Goal: Task Accomplishment & Management: Complete application form

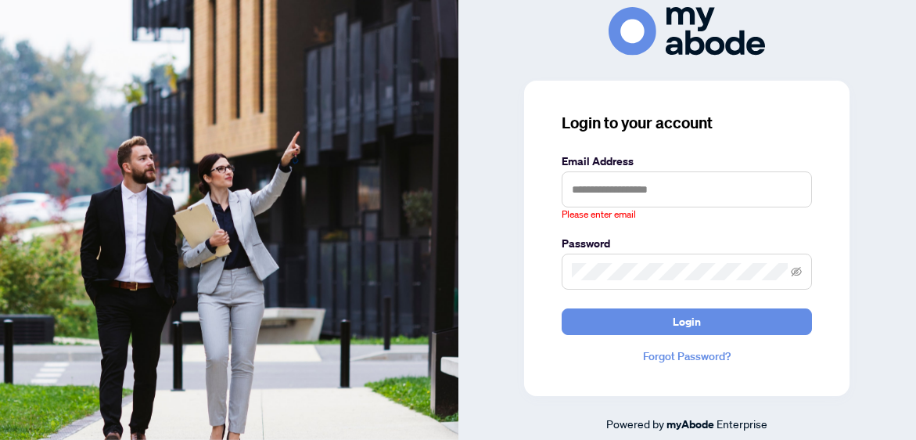
click at [865, 229] on div "Login to your account Email Address Please enter email Password Login Forgot Pa…" at bounding box center [687, 219] width 458 height 425
click at [584, 191] on input "text" at bounding box center [687, 189] width 250 height 36
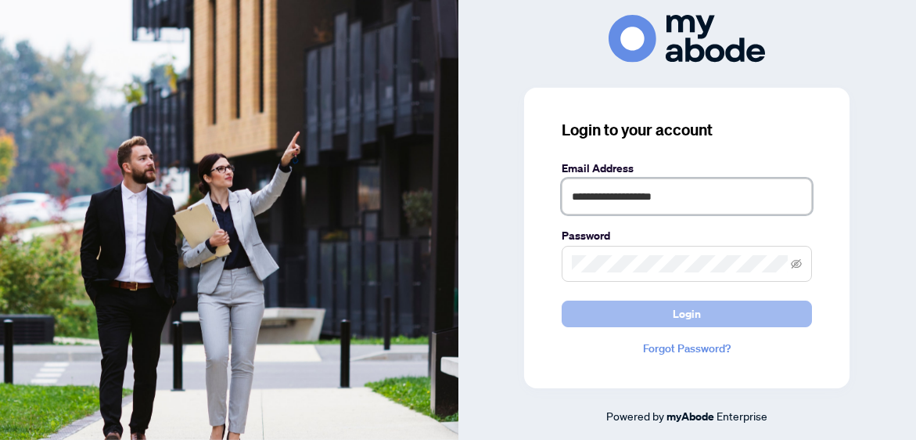
type input "**********"
click at [623, 314] on button "Login" at bounding box center [687, 313] width 250 height 27
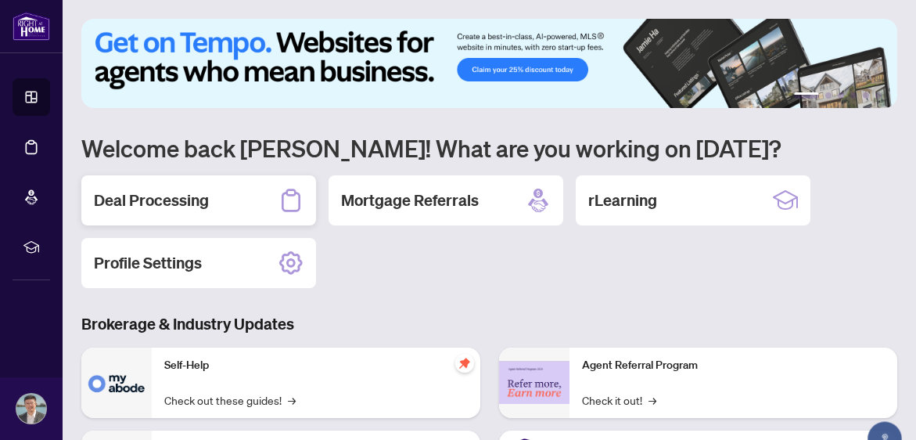
click at [148, 210] on h2 "Deal Processing" at bounding box center [151, 200] width 115 height 22
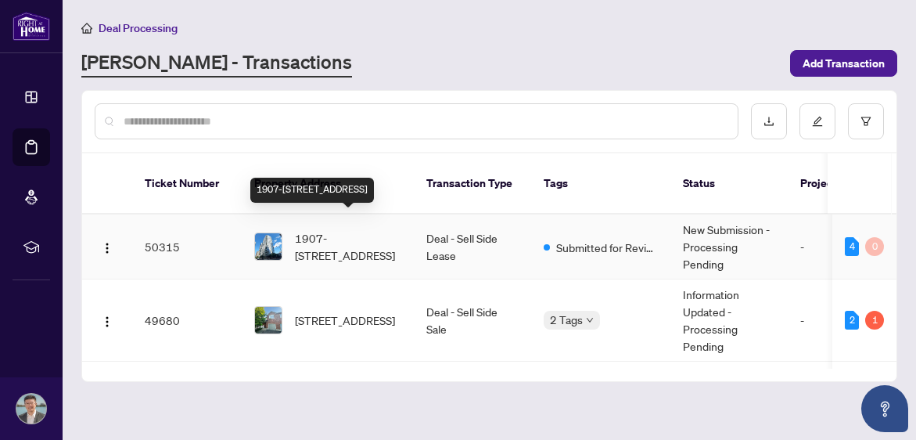
click at [384, 229] on span "1907-[STREET_ADDRESS]" at bounding box center [348, 246] width 106 height 34
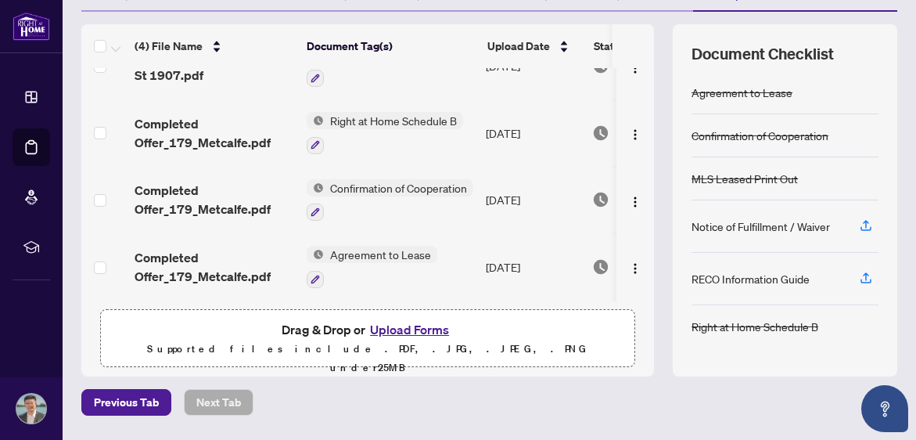
scroll to position [198, 0]
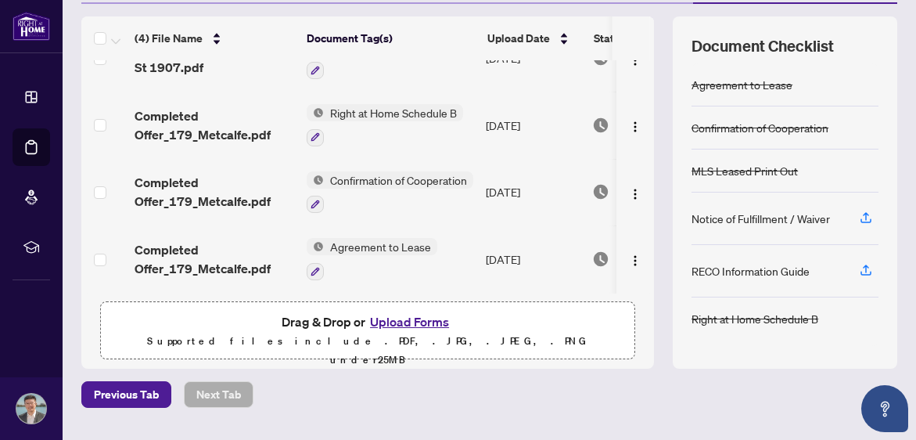
click at [408, 324] on button "Upload Forms" at bounding box center [409, 321] width 88 height 20
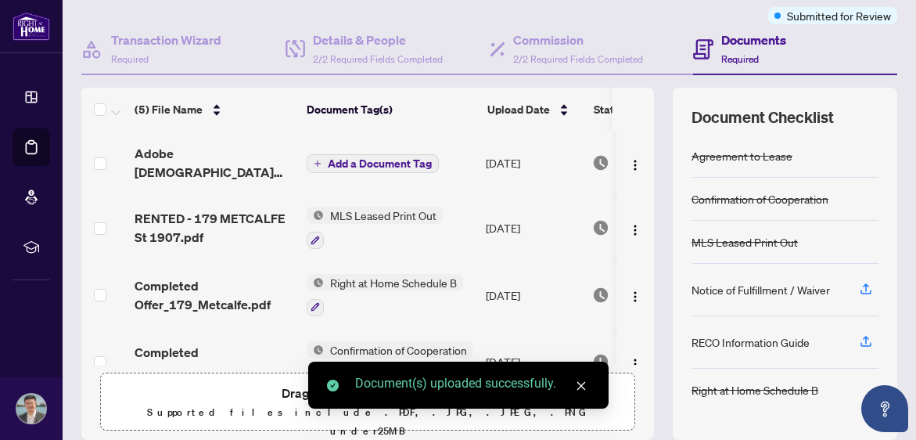
scroll to position [22, 0]
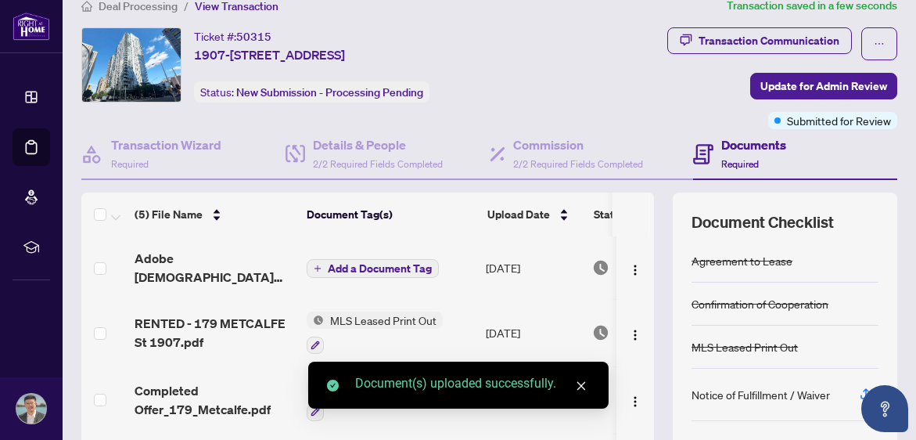
click at [361, 263] on span "Add a Document Tag" at bounding box center [380, 268] width 104 height 11
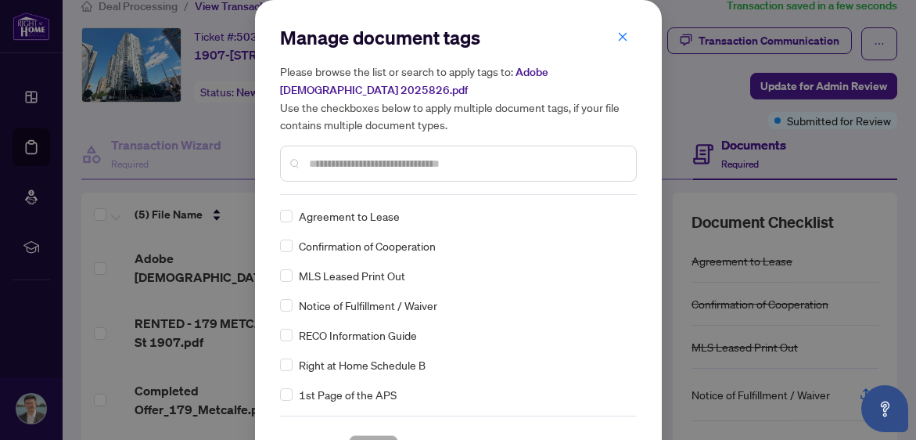
click at [395, 160] on input "text" at bounding box center [466, 163] width 315 height 17
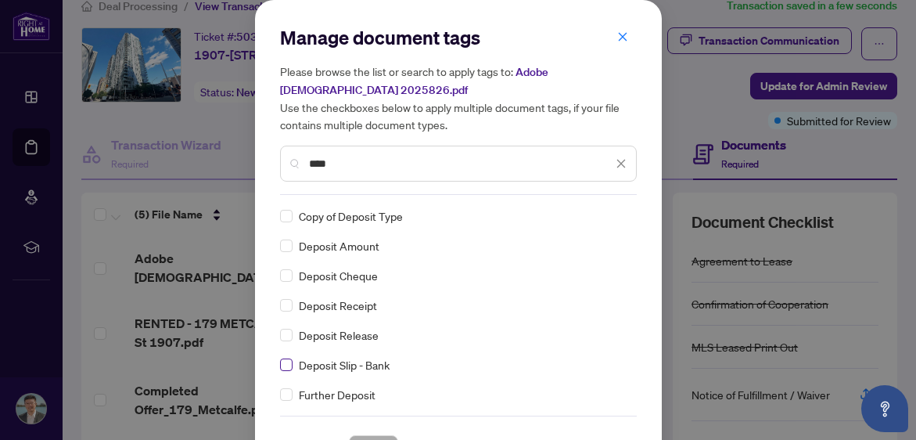
type input "****"
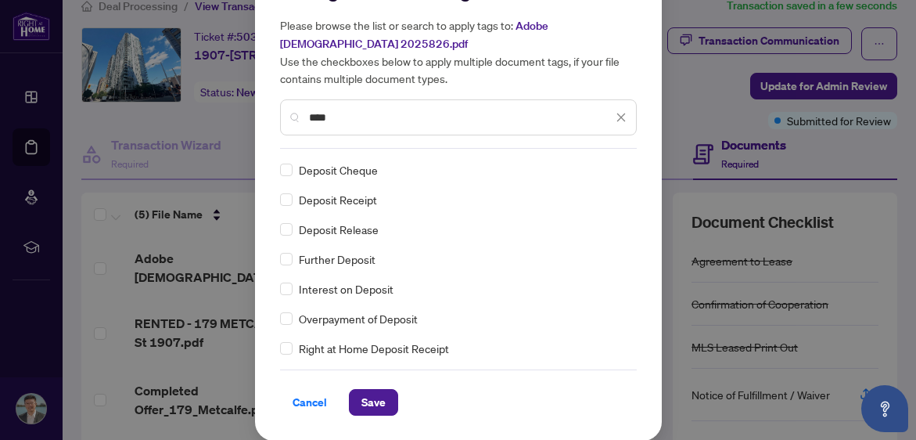
scroll to position [45, 0]
click at [372, 402] on span "Save" at bounding box center [373, 402] width 24 height 25
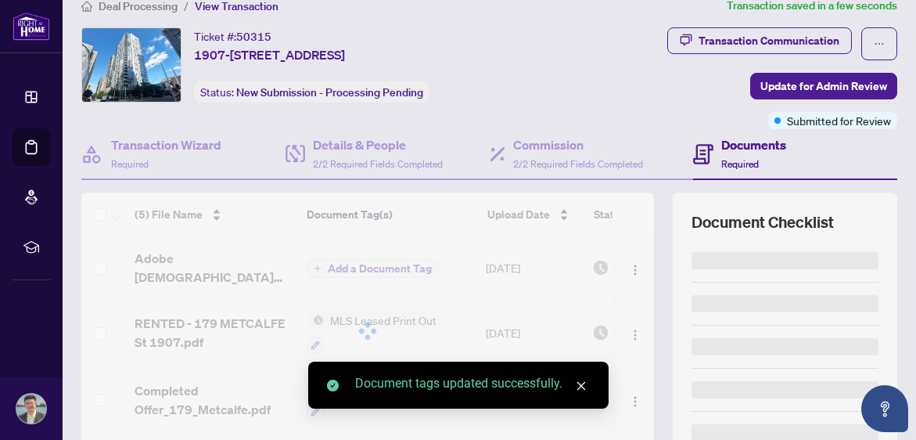
scroll to position [0, 0]
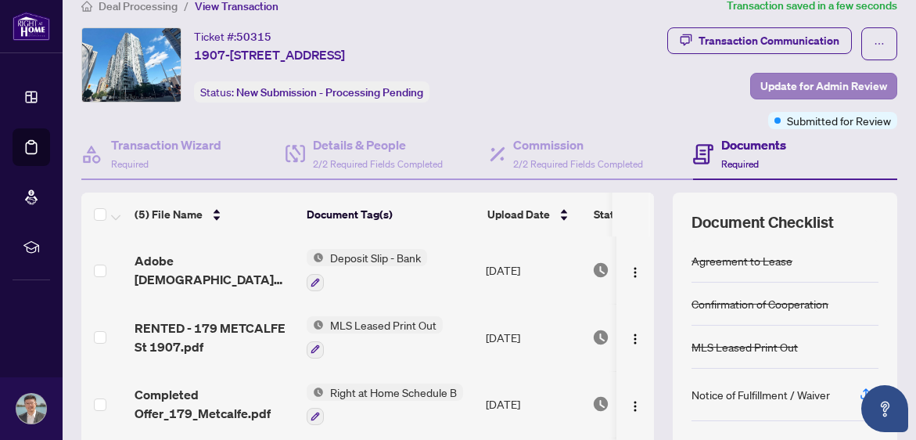
click at [863, 88] on span "Update for Admin Review" at bounding box center [823, 86] width 127 height 25
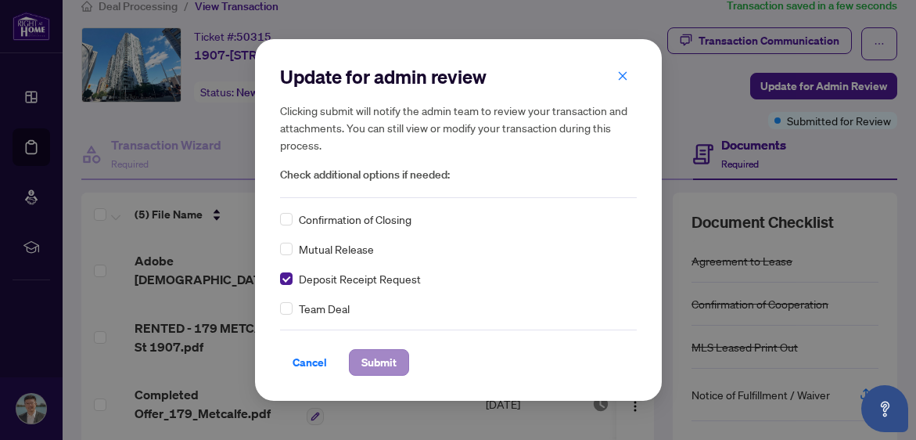
click at [376, 357] on span "Submit" at bounding box center [378, 362] width 35 height 25
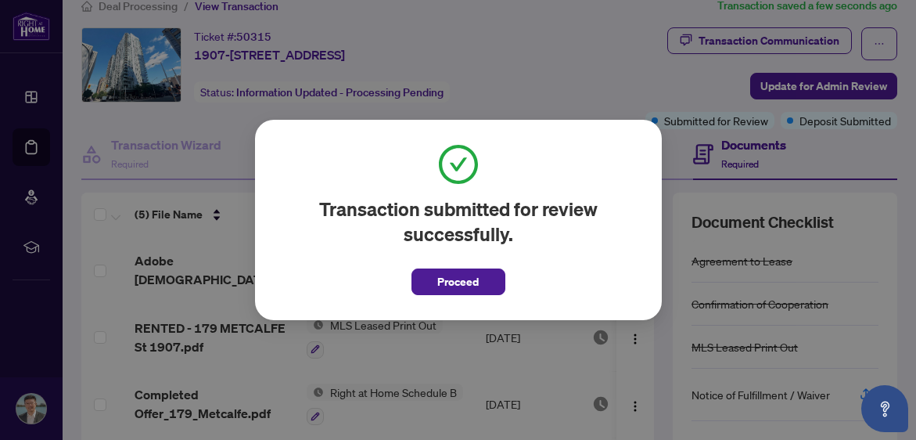
click at [454, 288] on span "Proceed" at bounding box center [457, 281] width 41 height 25
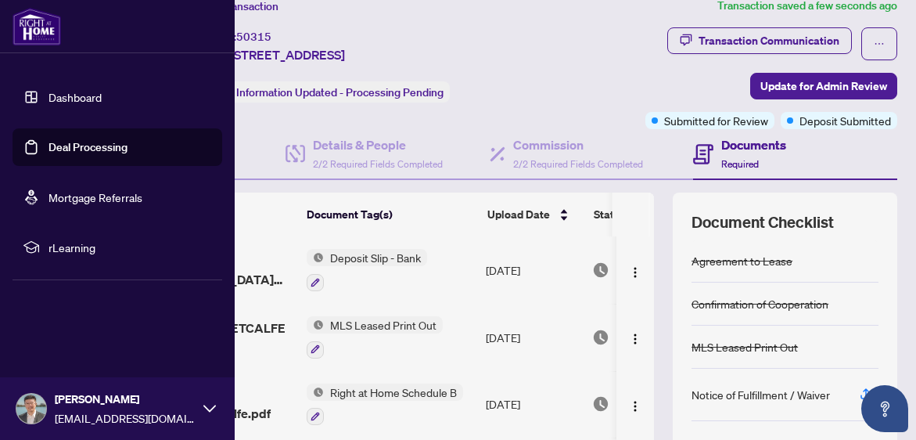
click at [62, 99] on link "Dashboard" at bounding box center [75, 97] width 53 height 14
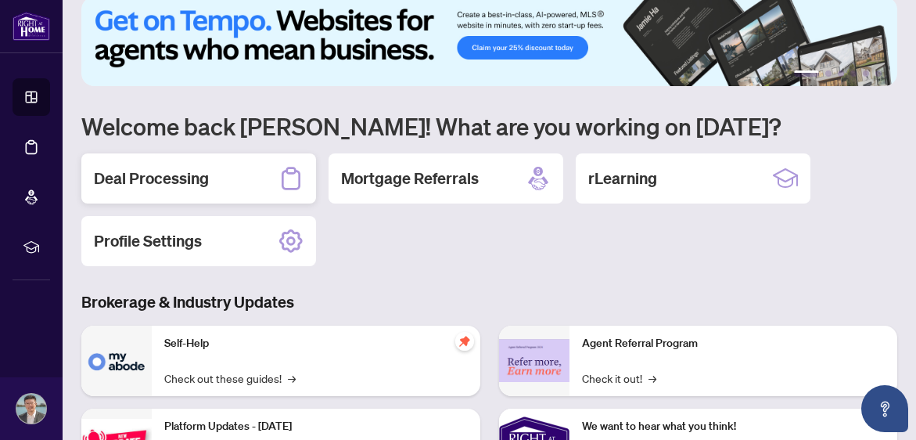
click at [163, 178] on h2 "Deal Processing" at bounding box center [151, 178] width 115 height 22
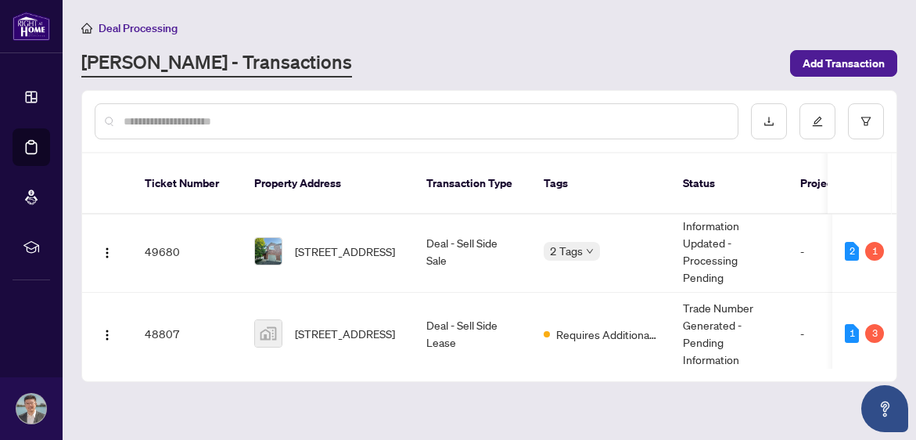
scroll to position [88, 0]
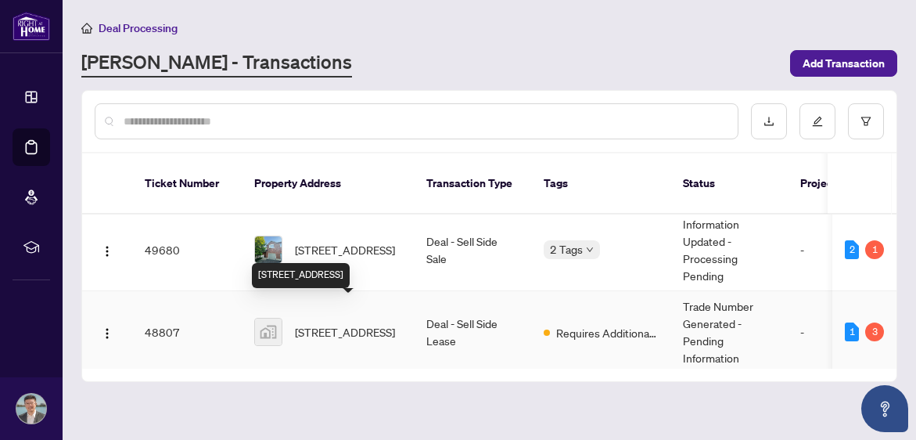
click at [354, 323] on span "[STREET_ADDRESS]" at bounding box center [345, 331] width 100 height 17
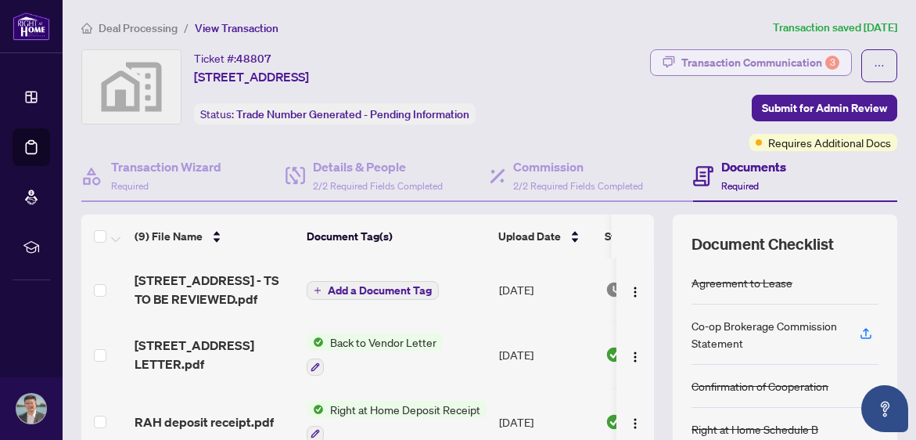
click at [792, 56] on div "Transaction Communication 3" at bounding box center [760, 62] width 158 height 25
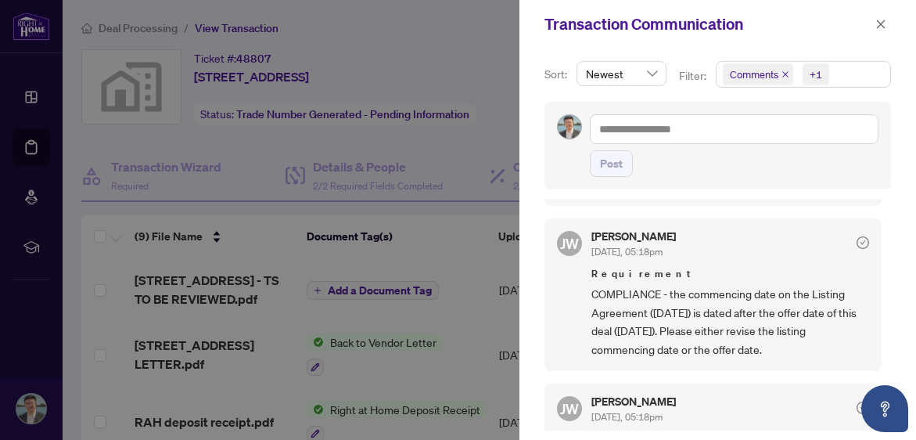
scroll to position [395, 0]
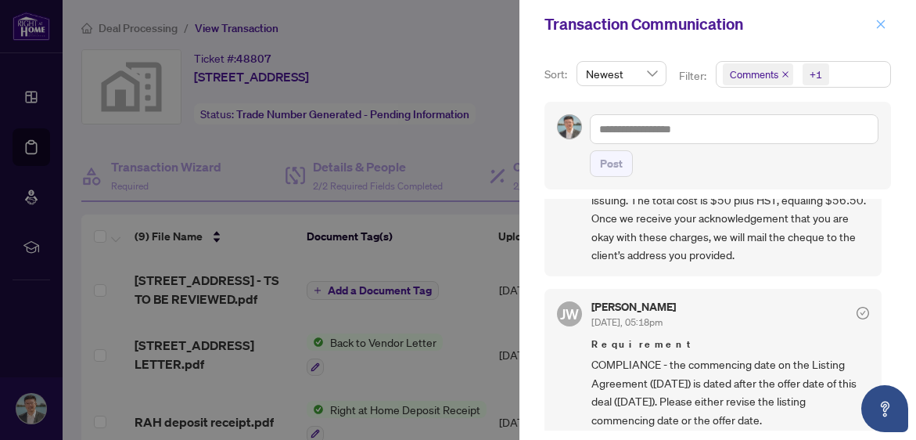
click at [877, 26] on icon "close" at bounding box center [880, 24] width 11 height 11
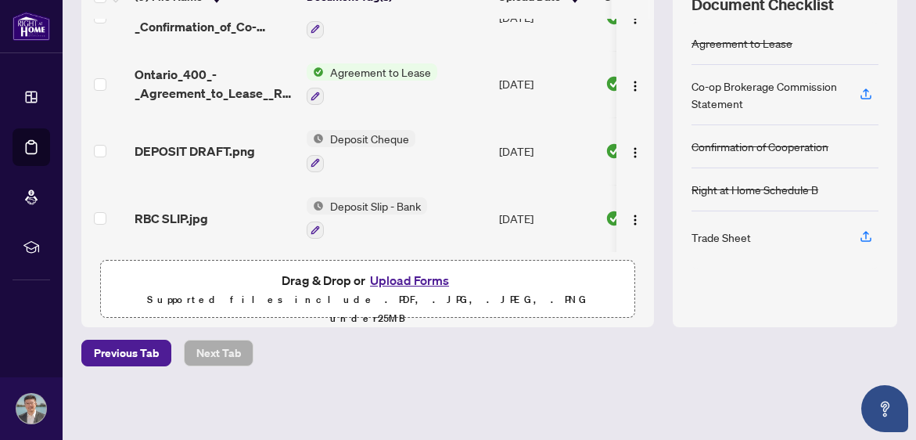
scroll to position [239, 0]
click at [397, 281] on button "Upload Forms" at bounding box center [409, 281] width 88 height 20
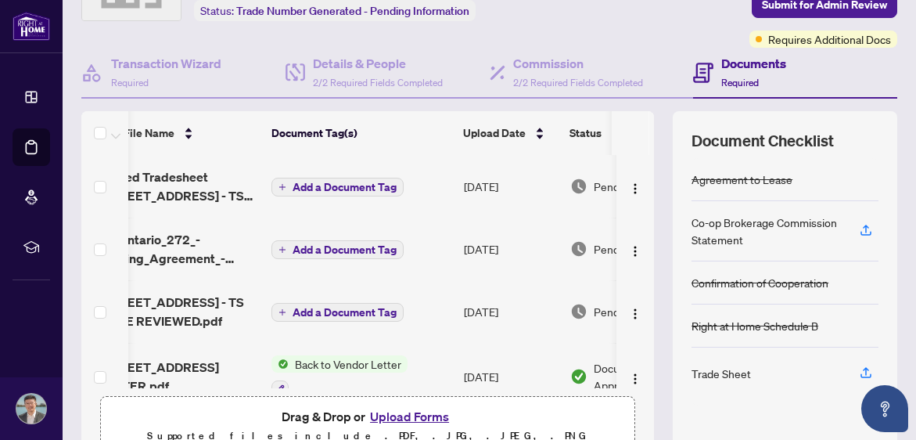
scroll to position [0, 0]
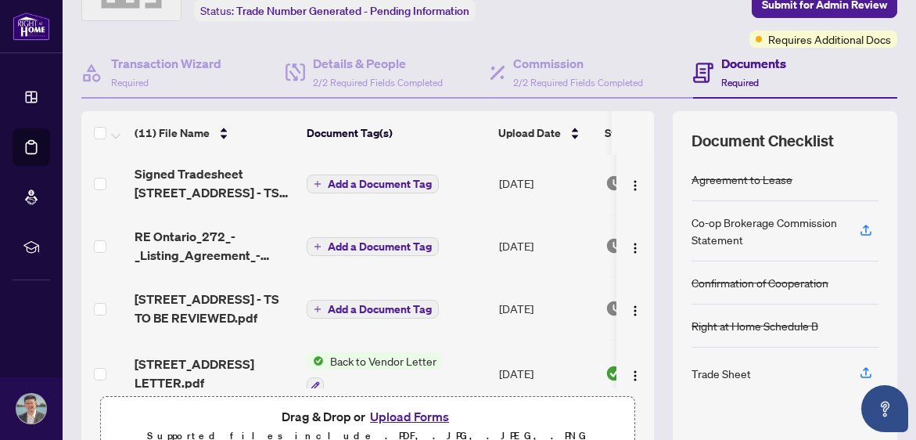
click at [386, 242] on span "Add a Document Tag" at bounding box center [380, 246] width 104 height 11
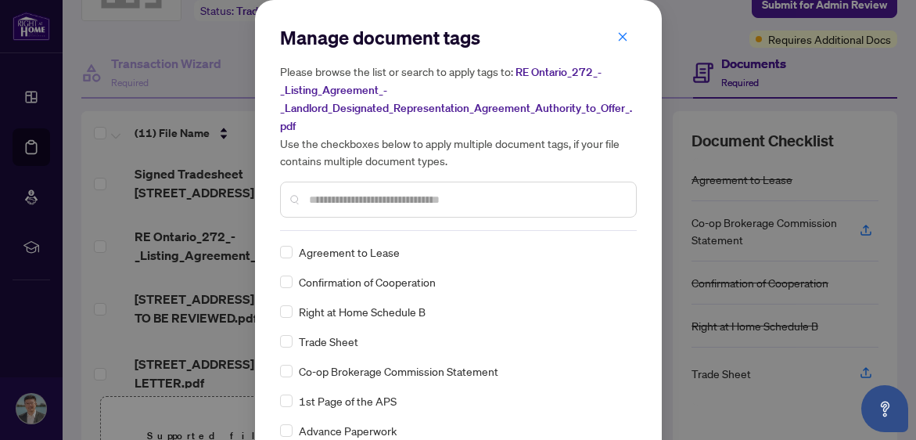
click at [389, 192] on input "text" at bounding box center [466, 199] width 315 height 17
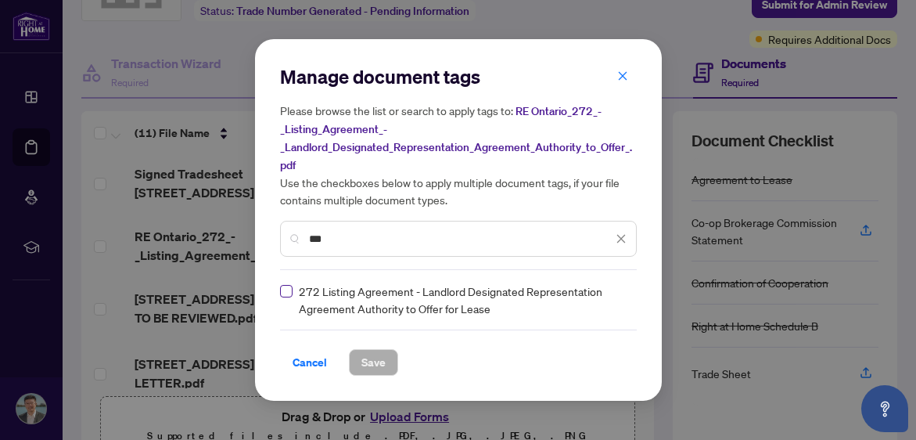
type input "***"
click at [380, 359] on span "Save" at bounding box center [373, 362] width 24 height 25
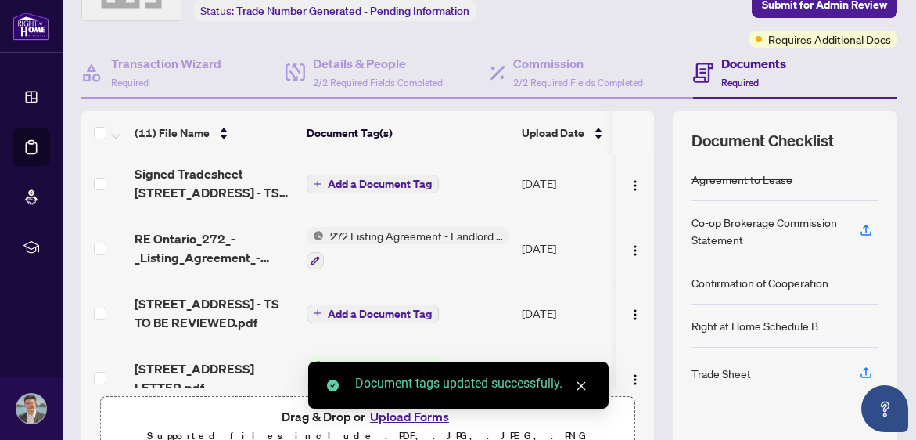
click at [365, 185] on span "Add a Document Tag" at bounding box center [380, 183] width 104 height 11
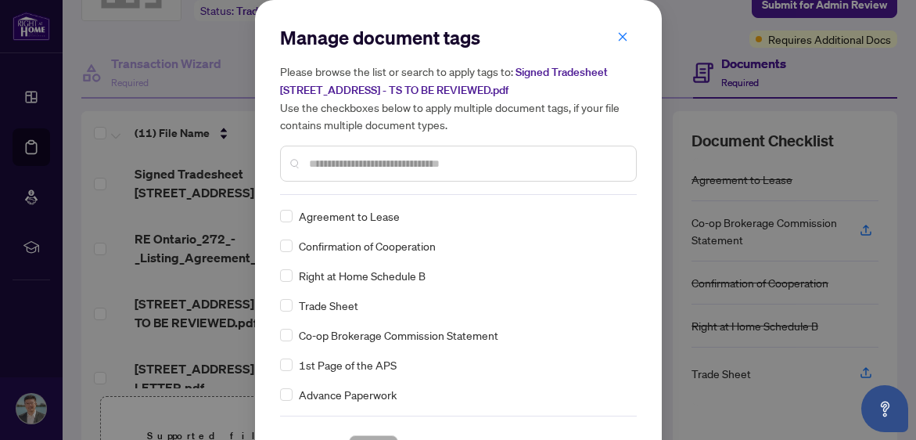
click at [414, 167] on input "text" at bounding box center [466, 163] width 315 height 17
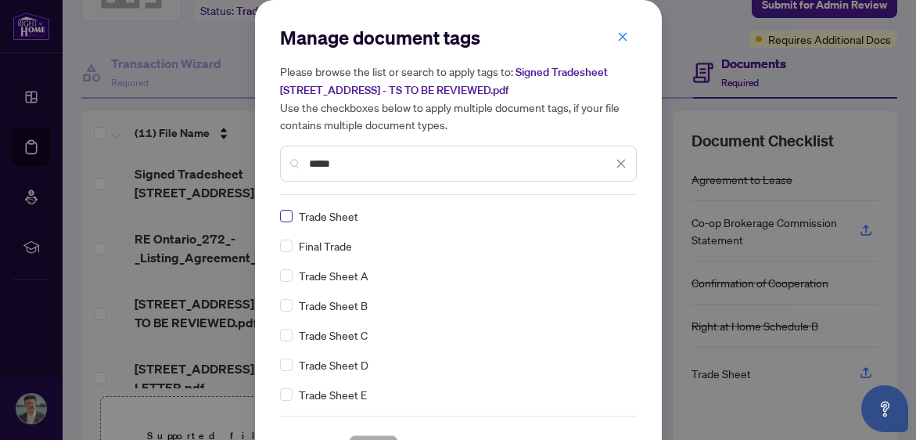
type input "*****"
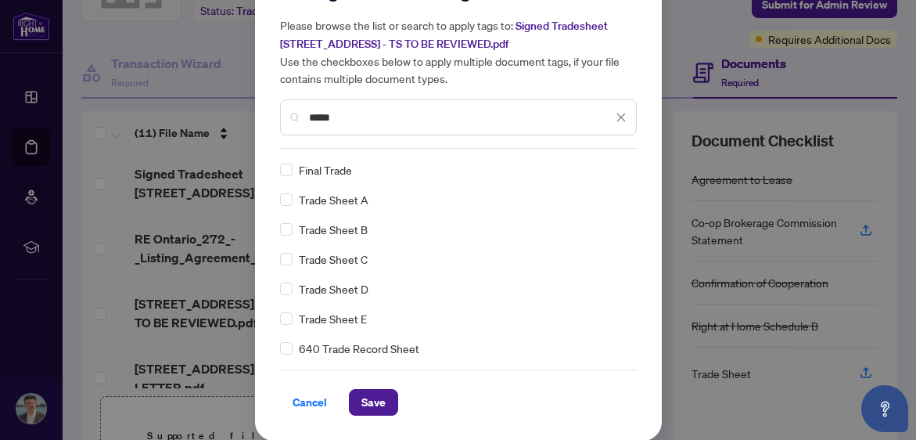
scroll to position [45, 0]
click at [380, 399] on span "Save" at bounding box center [373, 402] width 24 height 25
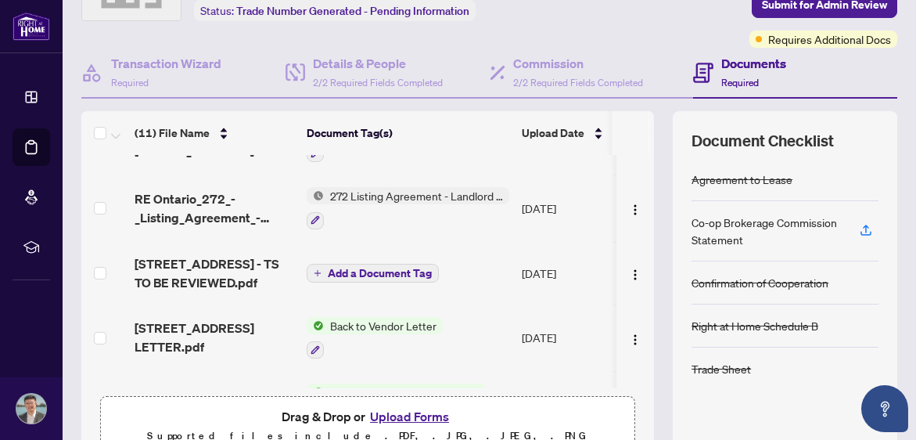
scroll to position [45, 0]
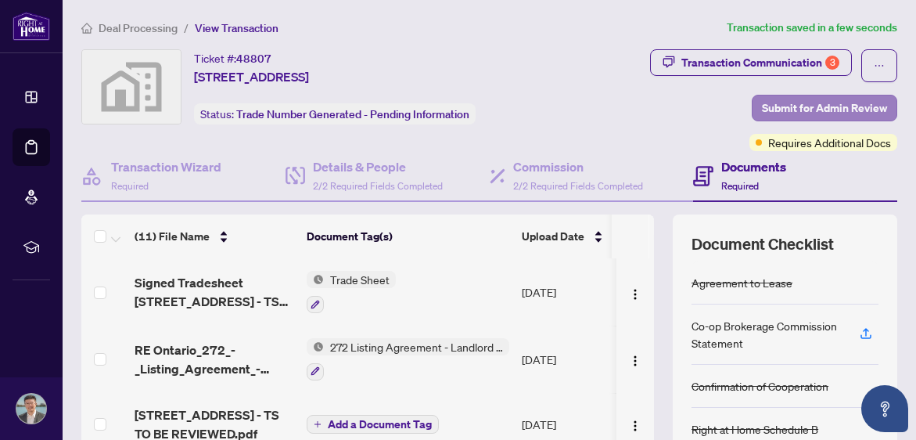
click at [795, 111] on span "Submit for Admin Review" at bounding box center [824, 107] width 125 height 25
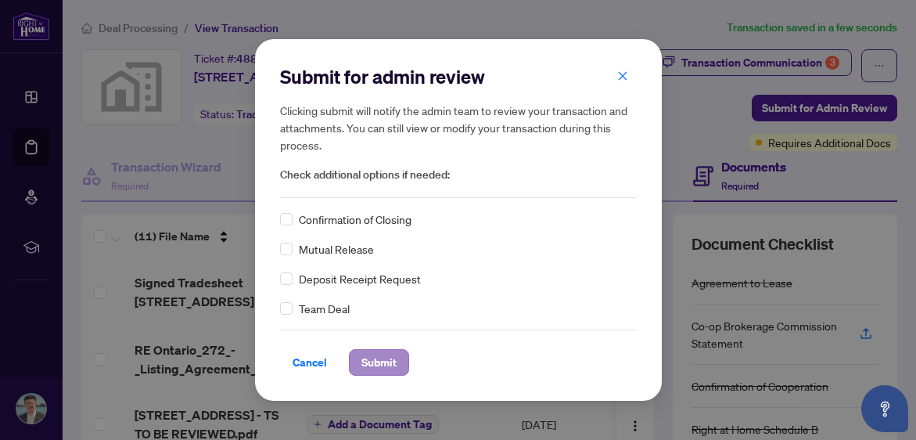
click at [387, 356] on span "Submit" at bounding box center [378, 362] width 35 height 25
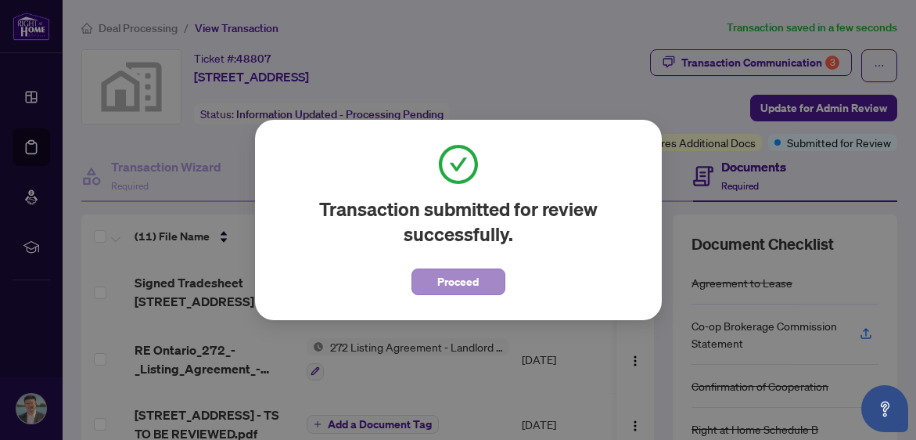
click at [433, 282] on button "Proceed" at bounding box center [459, 281] width 94 height 27
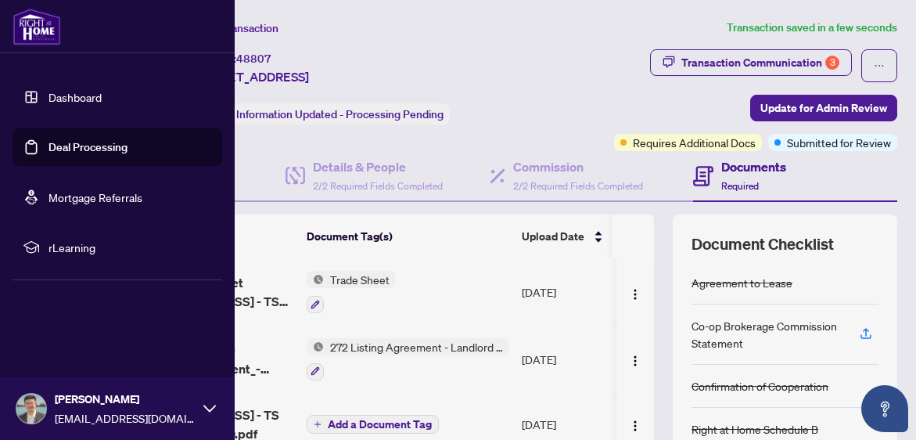
click at [46, 28] on img at bounding box center [37, 27] width 49 height 38
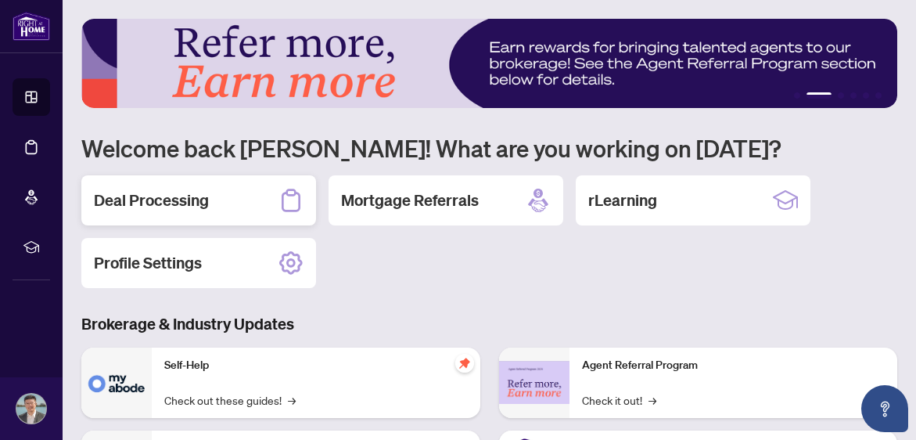
click at [182, 192] on h2 "Deal Processing" at bounding box center [151, 200] width 115 height 22
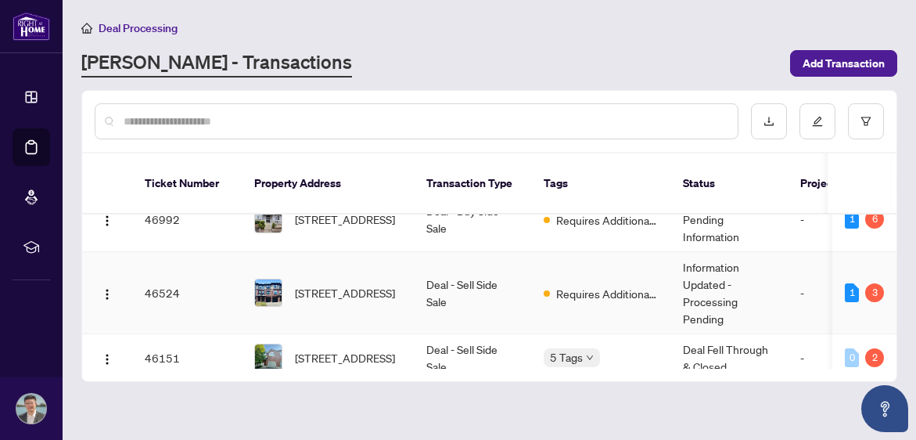
scroll to position [440, 0]
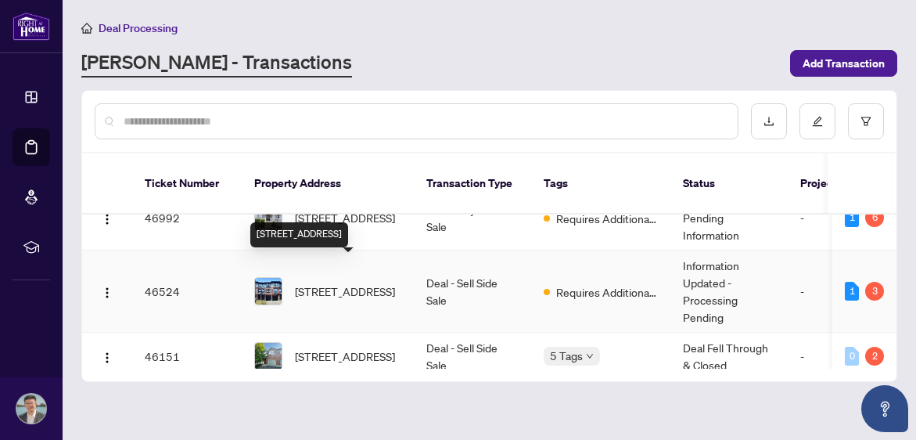
click at [380, 282] on span "[STREET_ADDRESS]" at bounding box center [345, 290] width 100 height 17
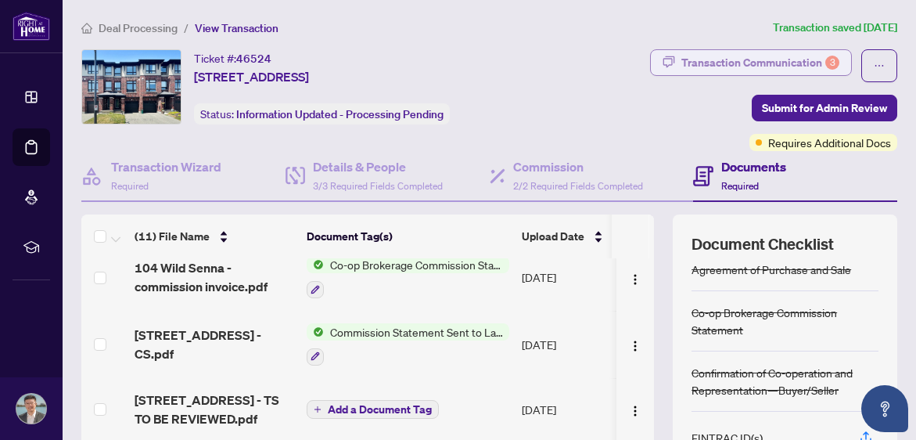
click at [773, 52] on div "Transaction Communication 3" at bounding box center [760, 62] width 158 height 25
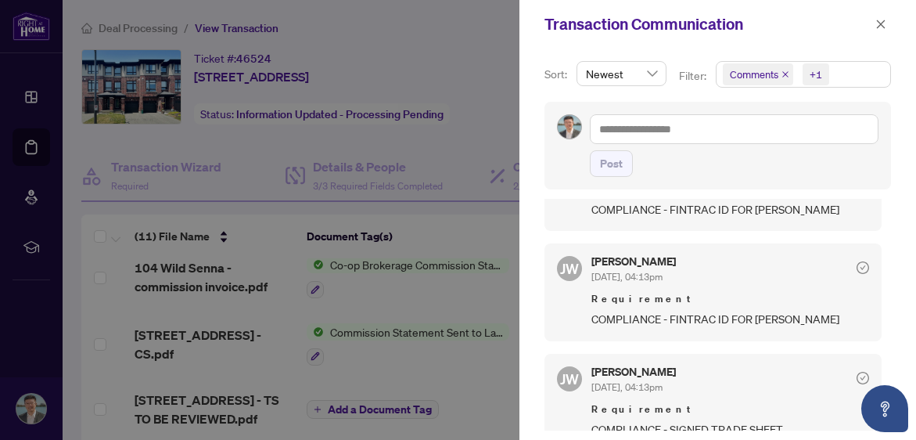
scroll to position [540, 0]
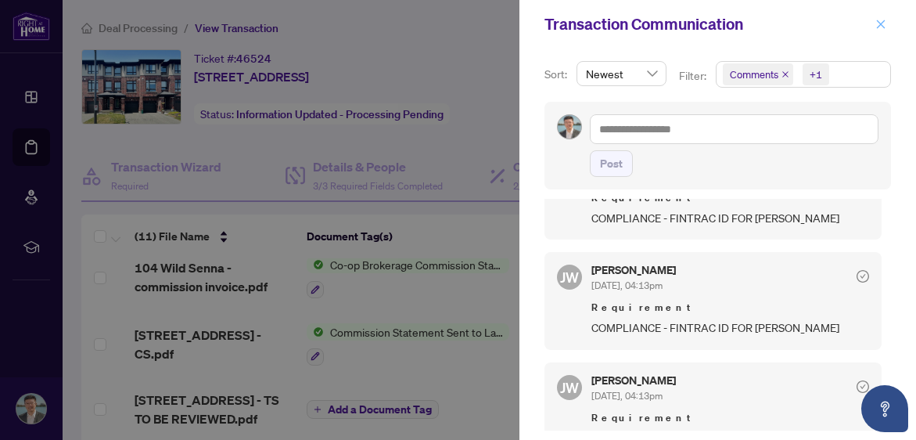
click at [881, 23] on icon "close" at bounding box center [880, 24] width 11 height 11
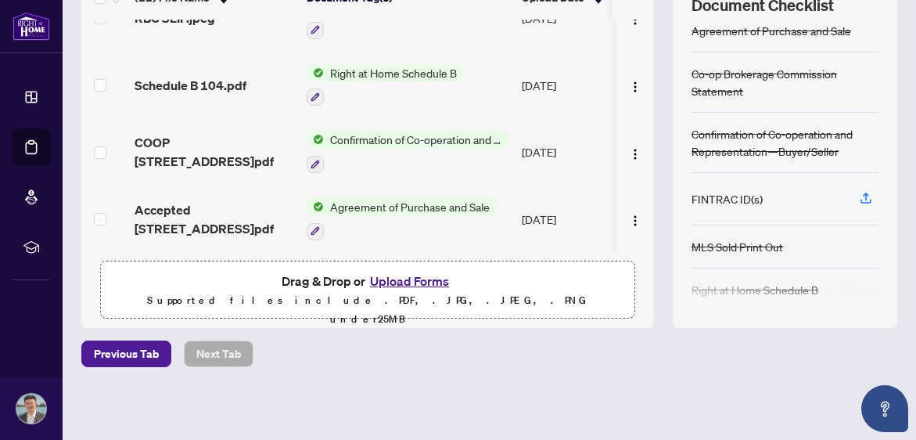
scroll to position [0, 0]
click at [410, 279] on button "Upload Forms" at bounding box center [409, 281] width 88 height 20
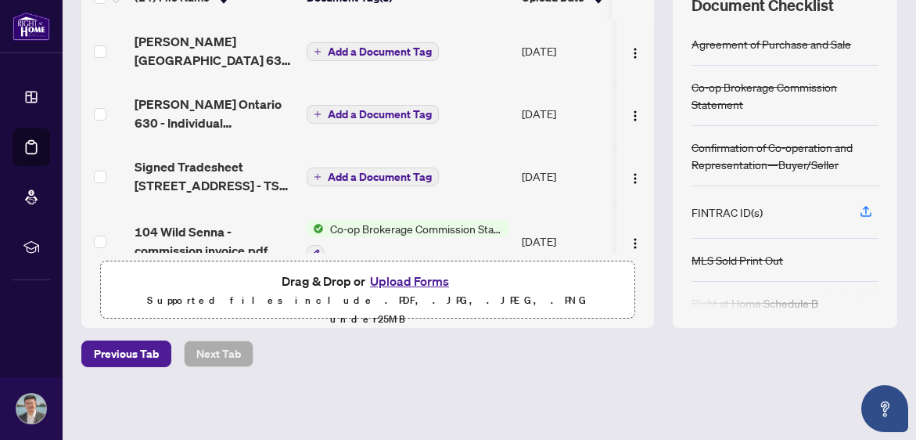
click at [372, 171] on span "Add a Document Tag" at bounding box center [380, 176] width 104 height 11
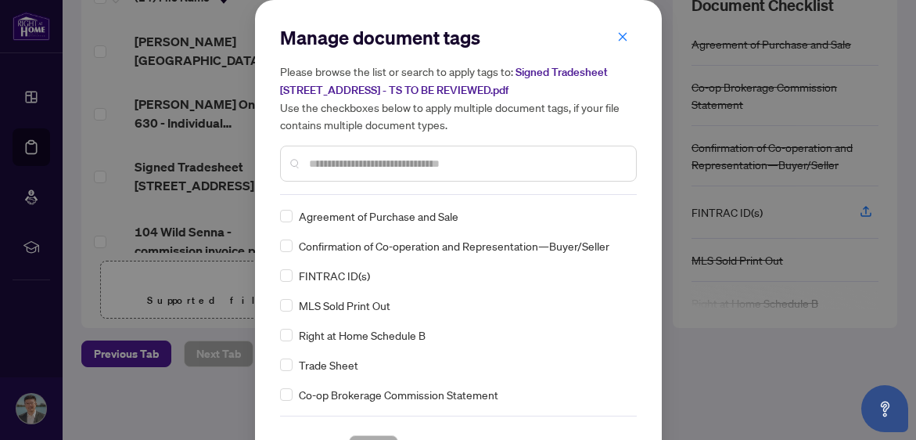
click at [384, 164] on input "text" at bounding box center [466, 163] width 315 height 17
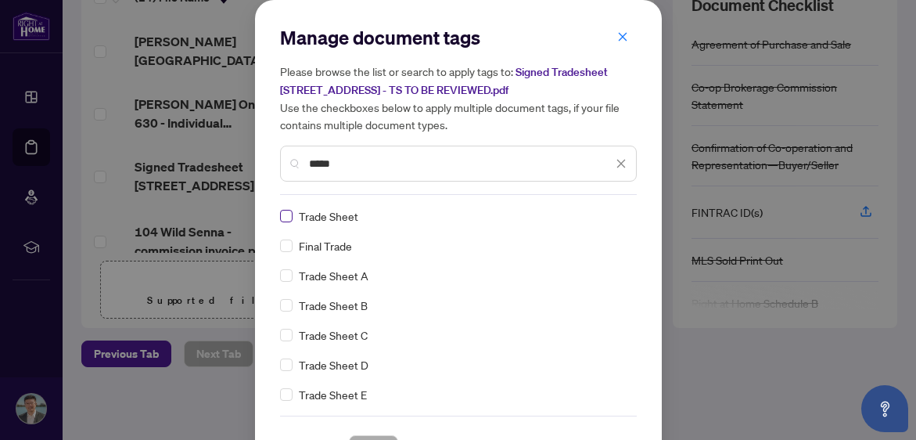
type input "*****"
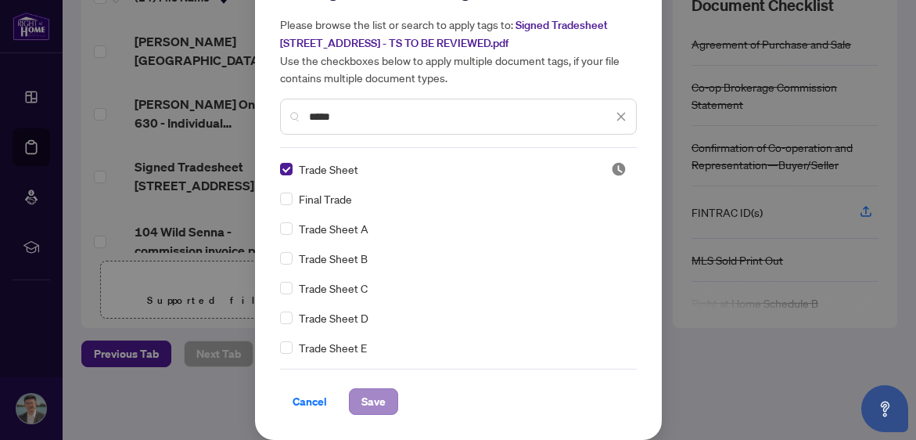
scroll to position [45, 0]
click at [374, 401] on span "Save" at bounding box center [373, 402] width 24 height 25
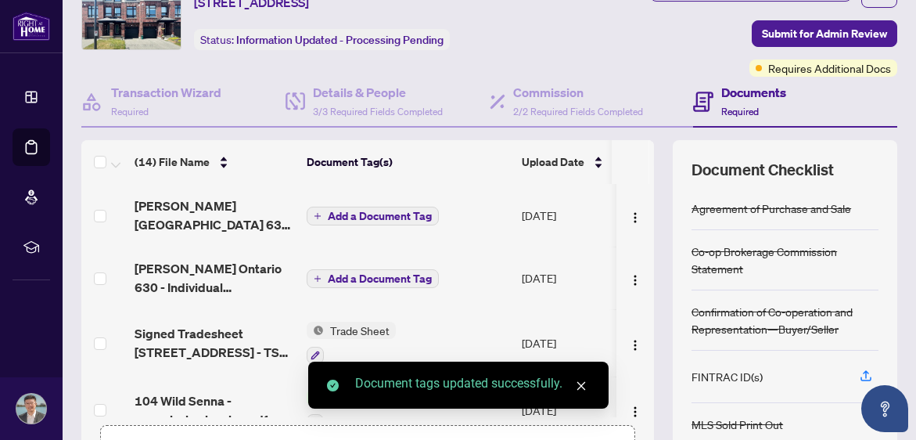
scroll to position [109, 0]
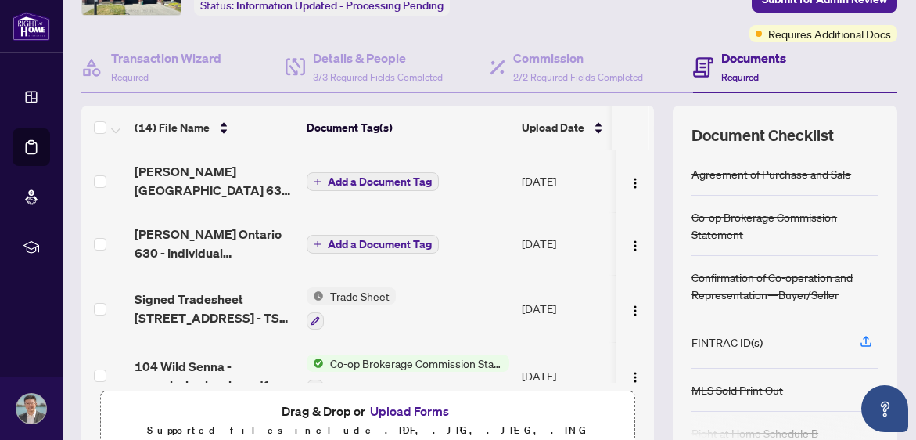
click at [379, 244] on span "Add a Document Tag" at bounding box center [380, 244] width 104 height 11
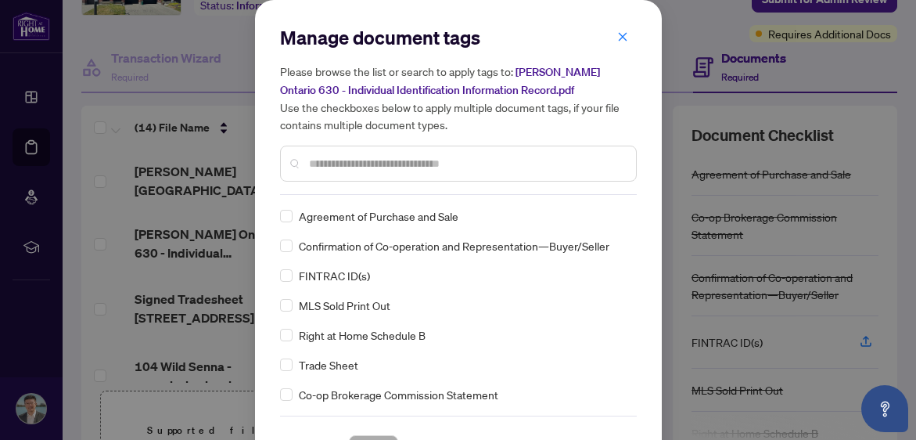
click at [375, 166] on input "text" at bounding box center [466, 163] width 315 height 17
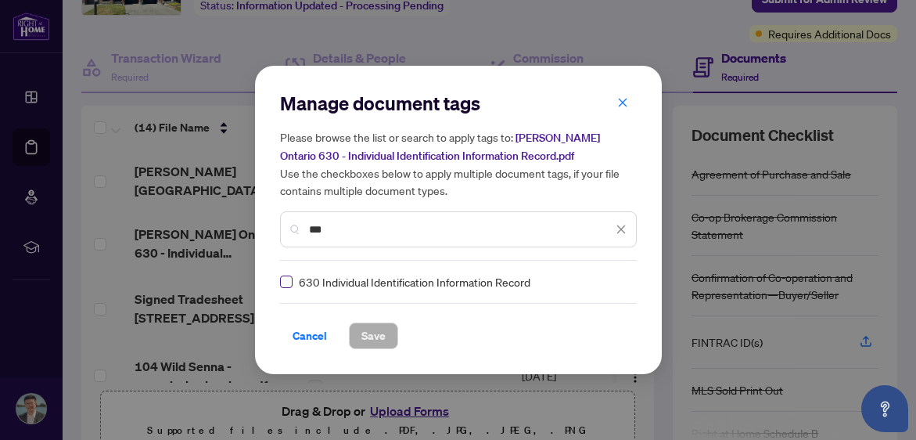
type input "***"
click at [355, 338] on button "Save" at bounding box center [373, 335] width 49 height 27
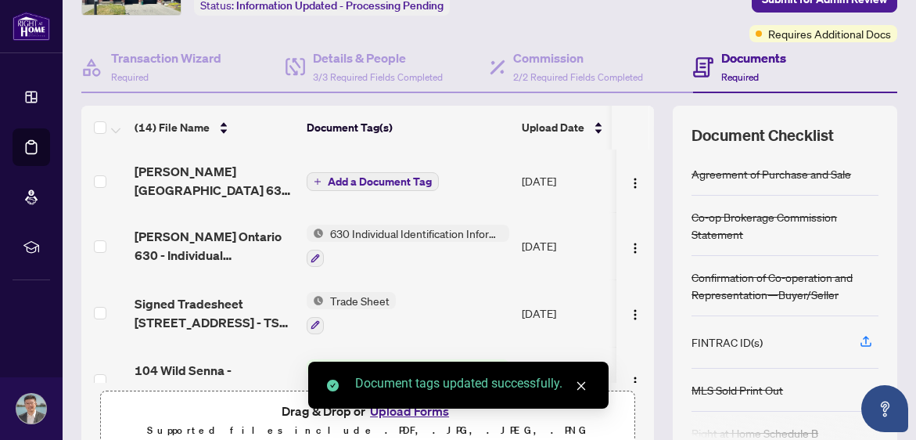
click at [379, 185] on span "Add a Document Tag" at bounding box center [380, 181] width 104 height 11
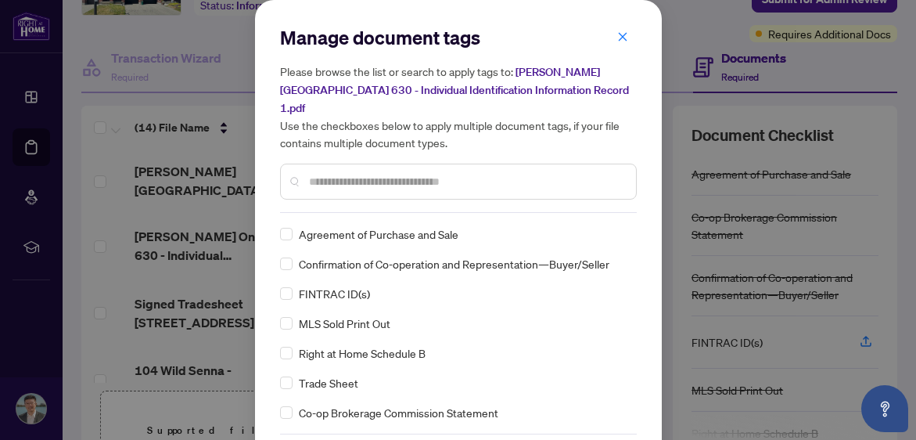
click at [388, 173] on input "text" at bounding box center [466, 181] width 315 height 17
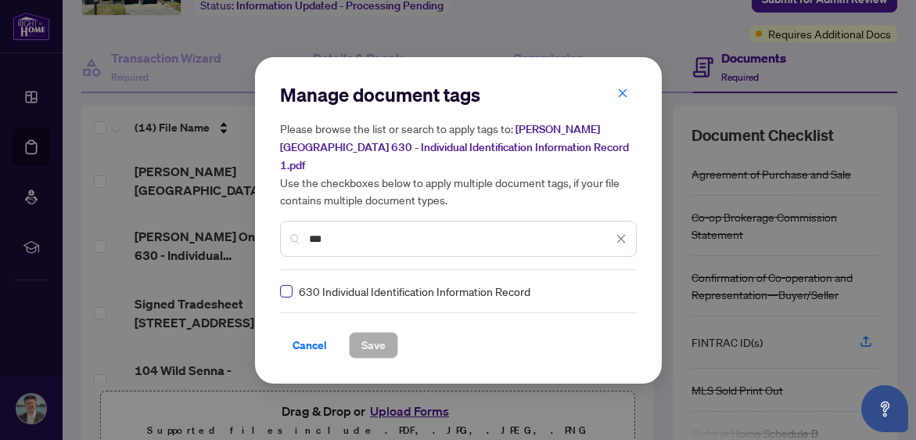
type input "***"
click at [369, 333] on span "Save" at bounding box center [373, 345] width 24 height 25
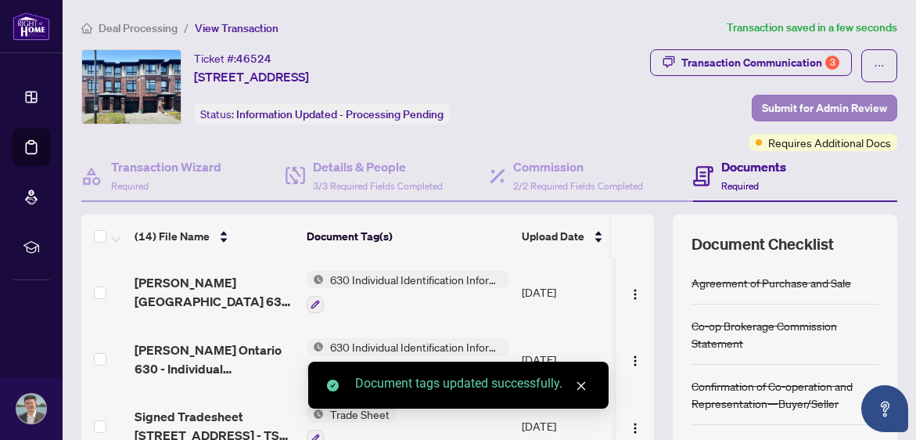
scroll to position [0, 0]
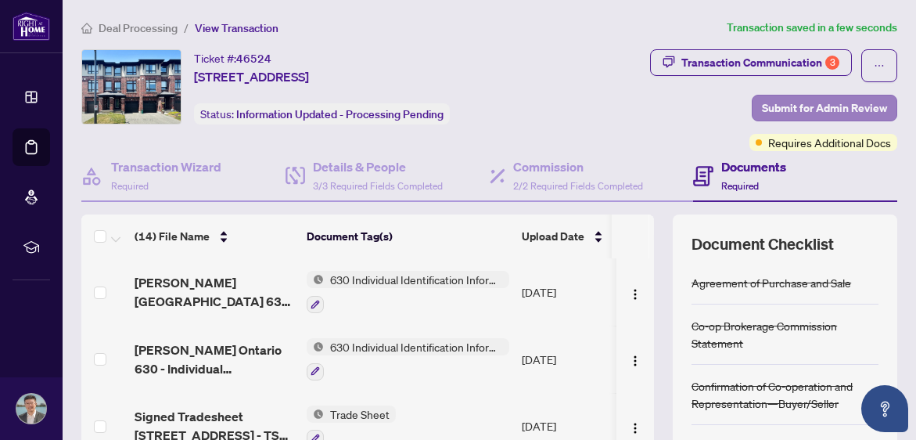
click at [808, 106] on span "Submit for Admin Review" at bounding box center [824, 107] width 125 height 25
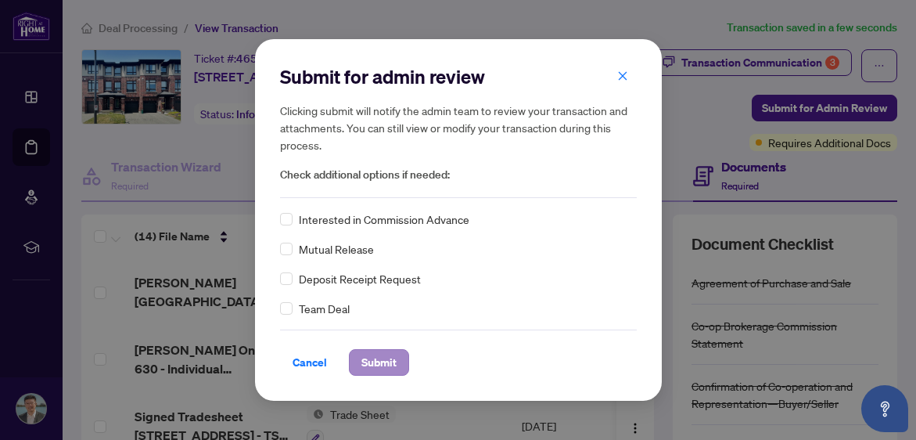
click at [384, 361] on span "Submit" at bounding box center [378, 362] width 35 height 25
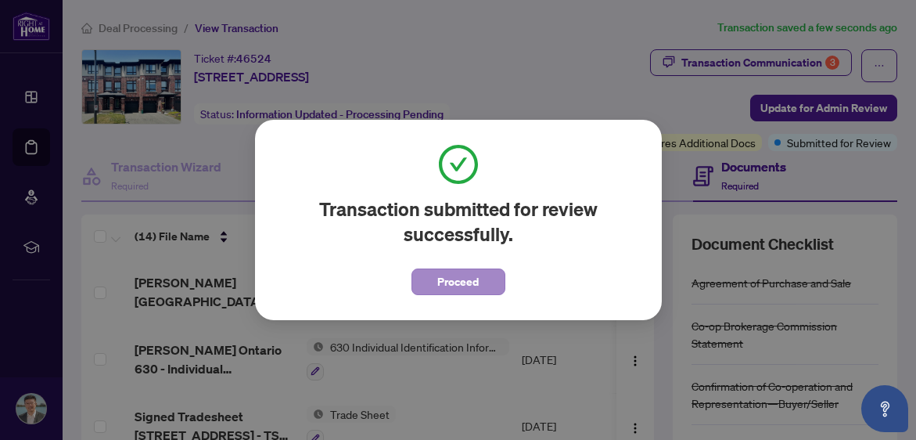
click at [477, 289] on span "Proceed" at bounding box center [457, 281] width 41 height 25
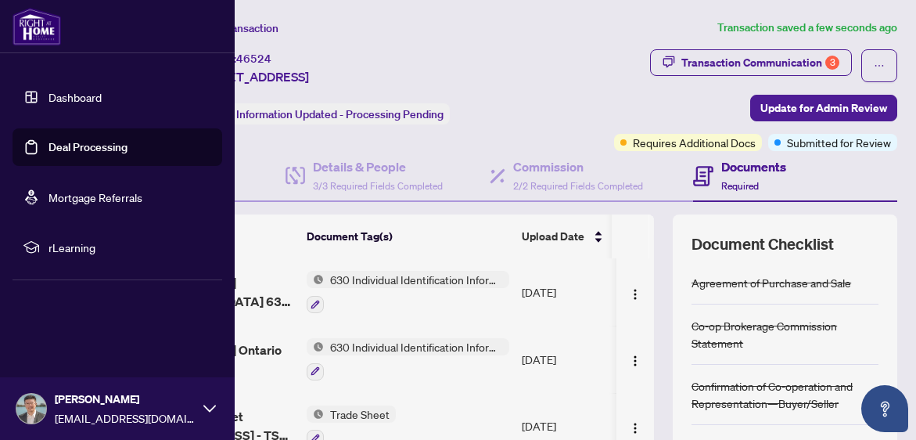
click at [62, 97] on link "Dashboard" at bounding box center [75, 97] width 53 height 14
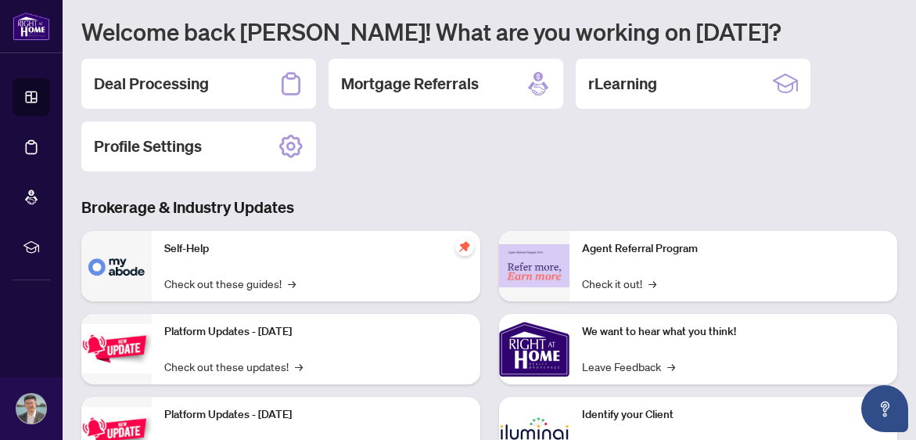
scroll to position [100, 0]
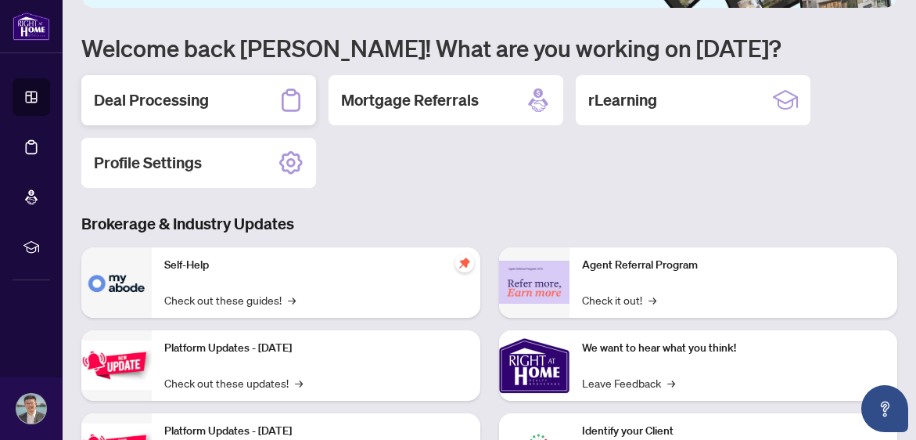
click at [178, 101] on h2 "Deal Processing" at bounding box center [151, 100] width 115 height 22
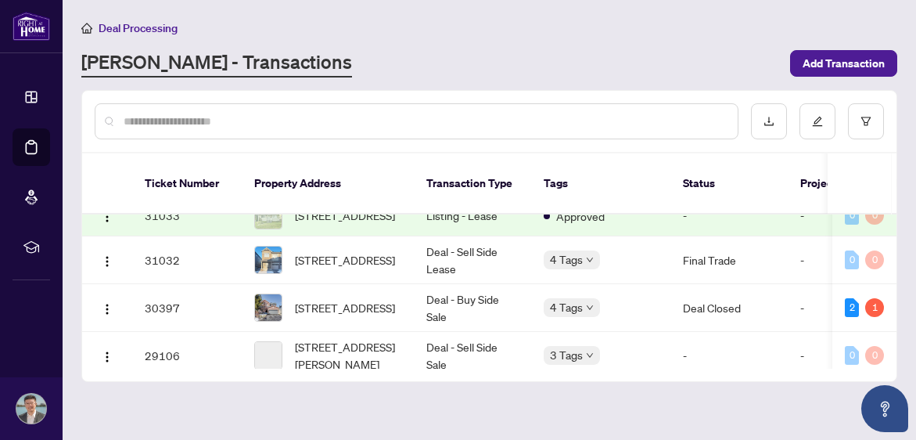
scroll to position [1656, 0]
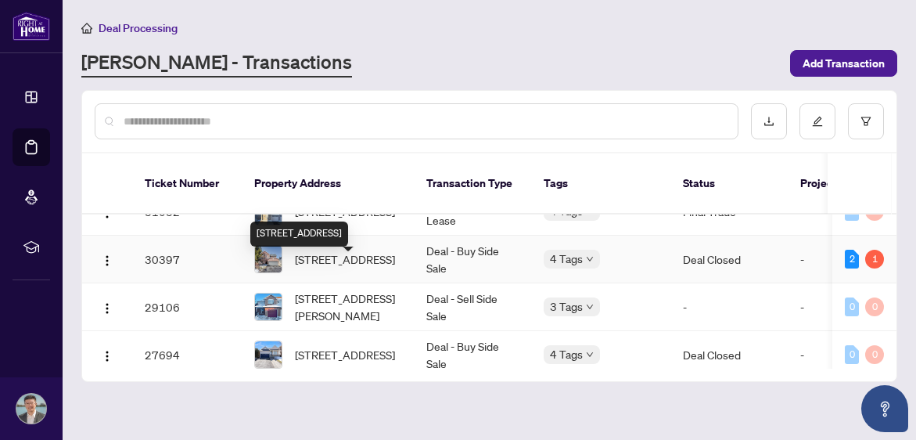
click at [386, 268] on span "[STREET_ADDRESS]" at bounding box center [345, 258] width 100 height 17
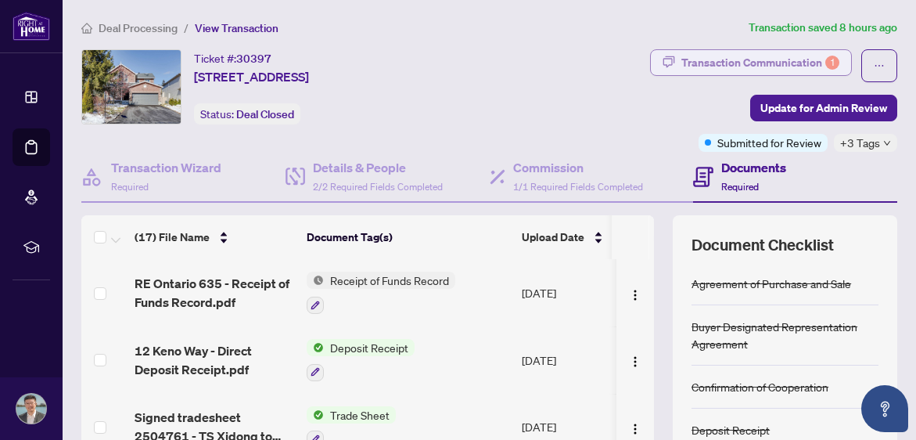
click at [793, 65] on div "Transaction Communication 1" at bounding box center [760, 62] width 158 height 25
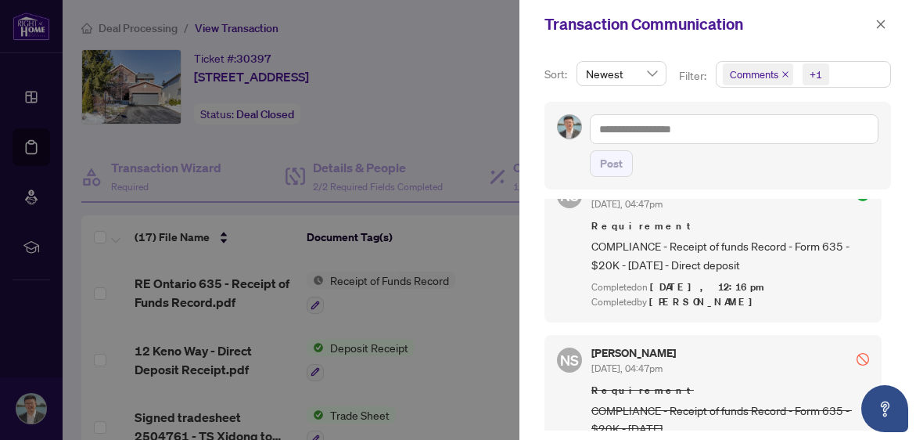
scroll to position [818, 0]
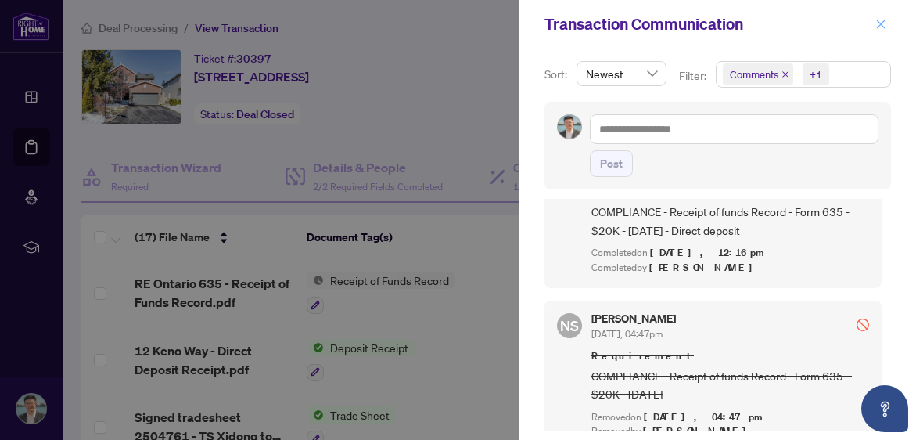
click at [881, 27] on icon "close" at bounding box center [880, 24] width 11 height 11
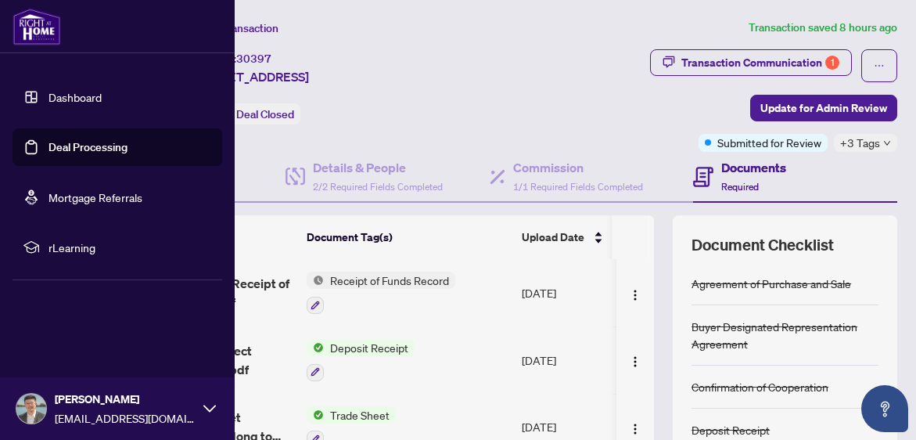
click at [57, 94] on link "Dashboard" at bounding box center [75, 97] width 53 height 14
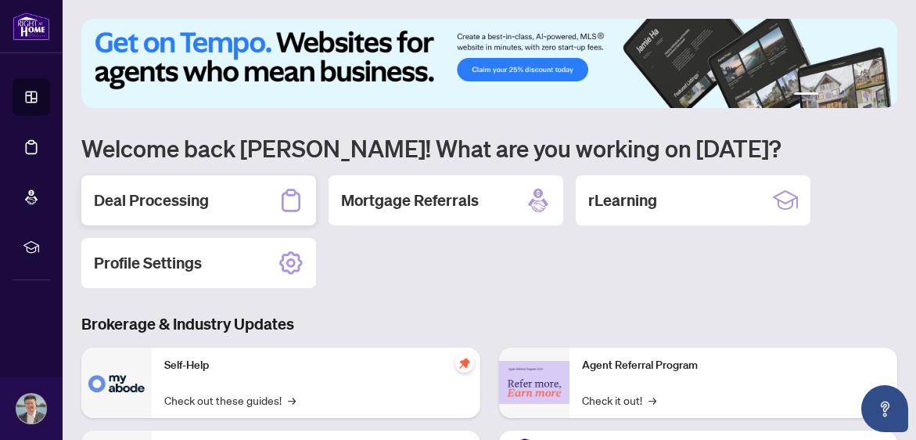
click at [183, 202] on h2 "Deal Processing" at bounding box center [151, 200] width 115 height 22
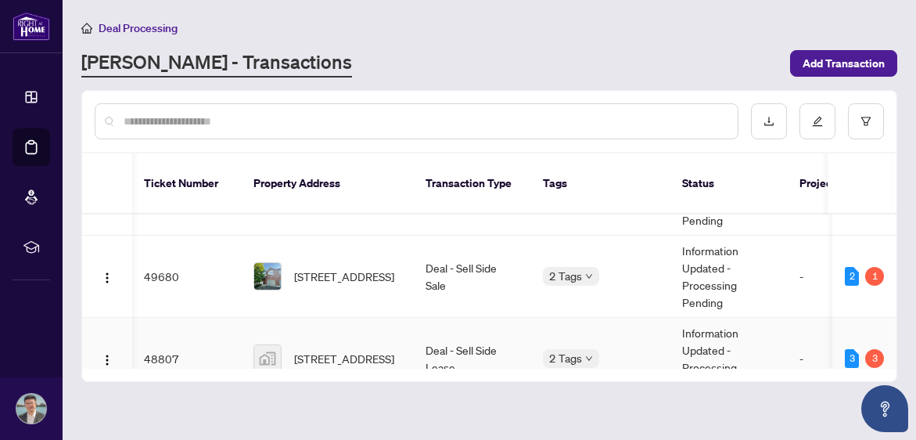
scroll to position [57, 1]
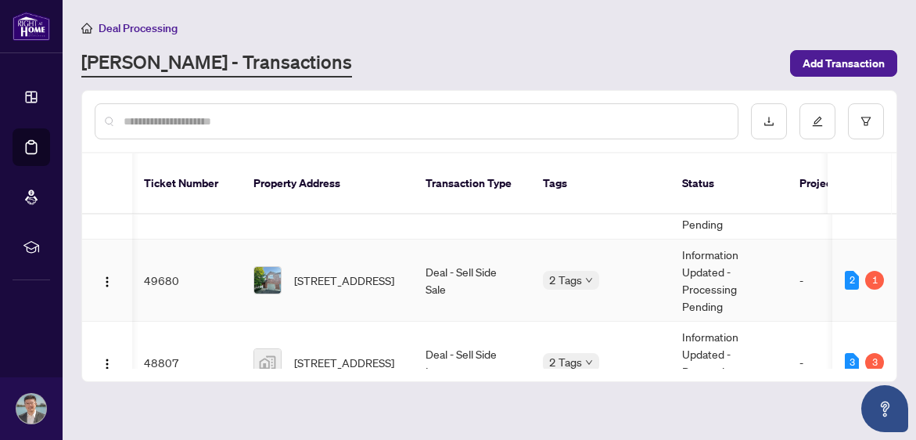
click at [403, 272] on td "[STREET_ADDRESS]" at bounding box center [327, 280] width 172 height 82
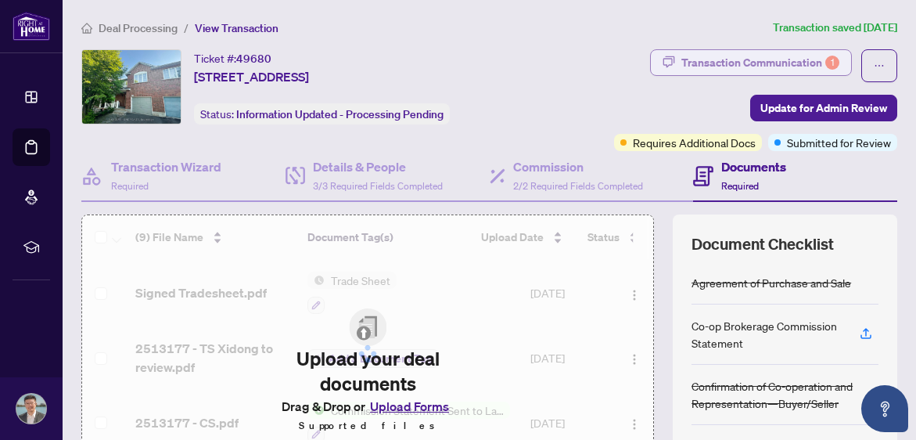
click at [778, 68] on div "Transaction Communication 1" at bounding box center [760, 62] width 158 height 25
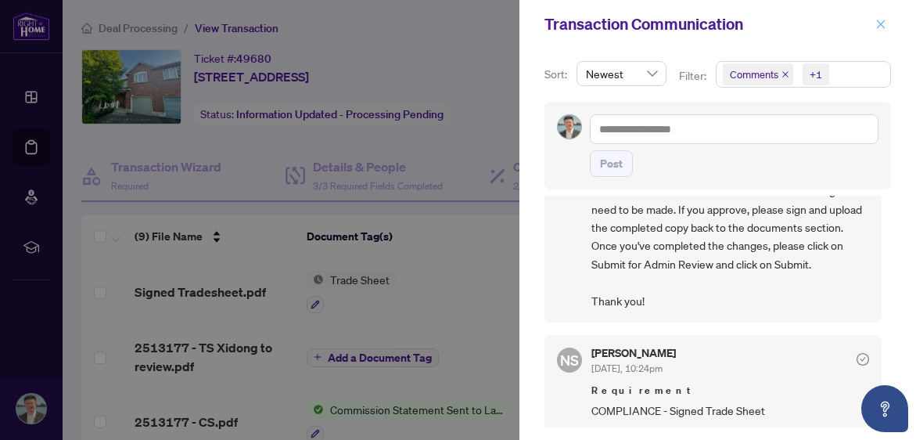
click at [879, 27] on icon "close" at bounding box center [880, 24] width 11 height 11
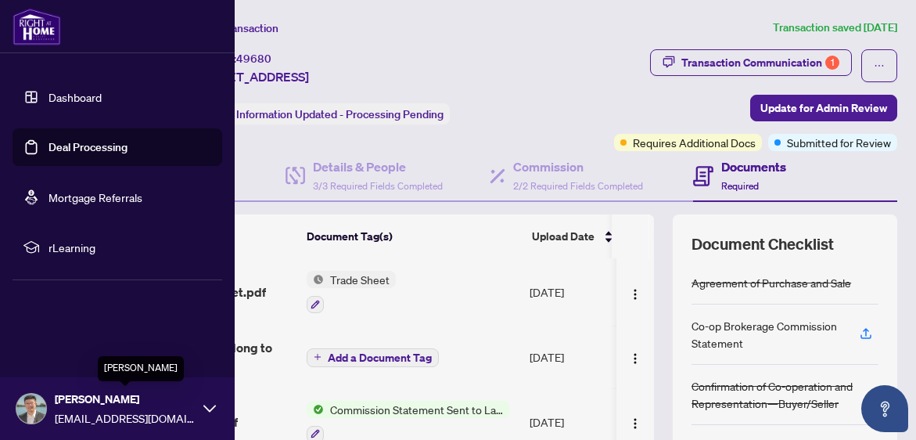
click at [114, 394] on span "[PERSON_NAME]" at bounding box center [125, 398] width 141 height 17
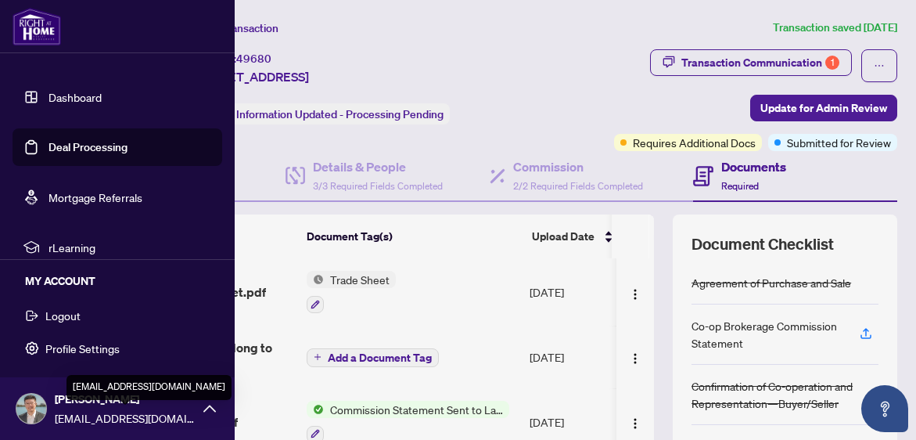
click at [97, 407] on span "[PERSON_NAME]" at bounding box center [125, 398] width 141 height 17
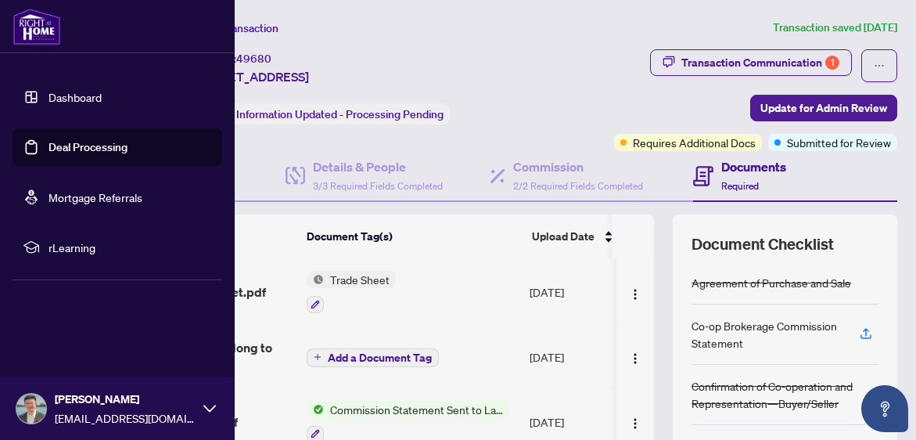
click at [210, 404] on icon at bounding box center [209, 408] width 13 height 13
click at [56, 316] on span "Logout" at bounding box center [62, 315] width 35 height 25
